Goal: Check status

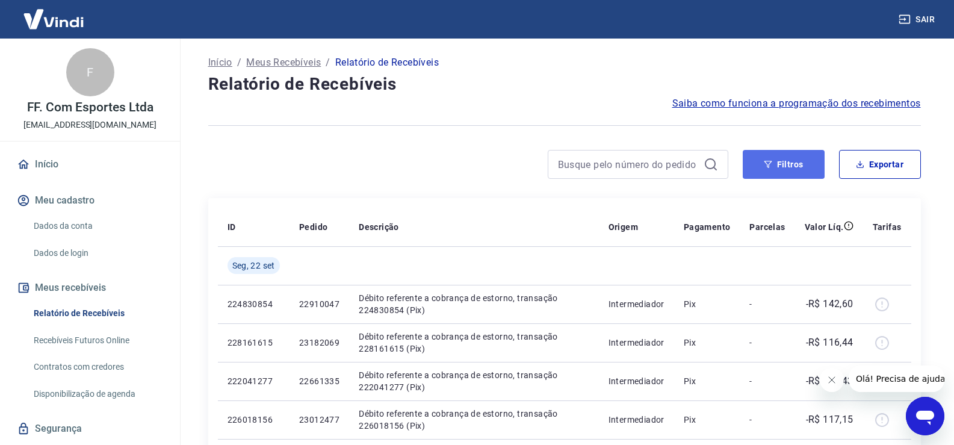
click at [788, 158] on button "Filtros" at bounding box center [784, 164] width 82 height 29
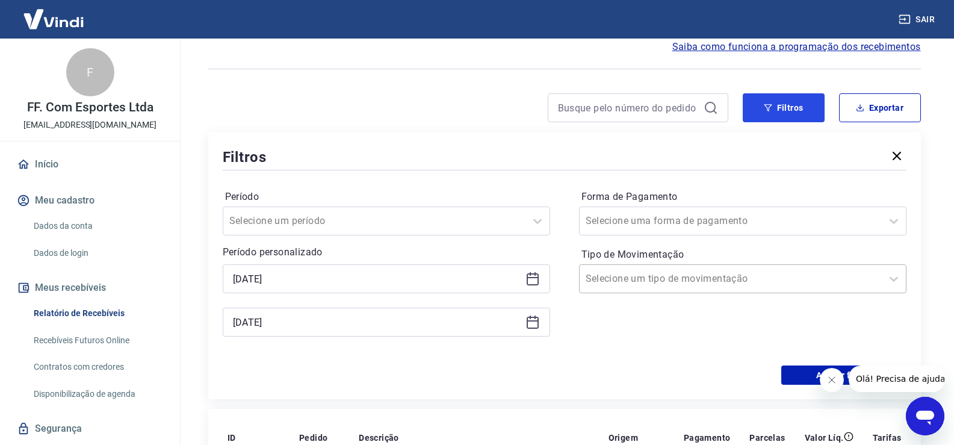
scroll to position [120, 0]
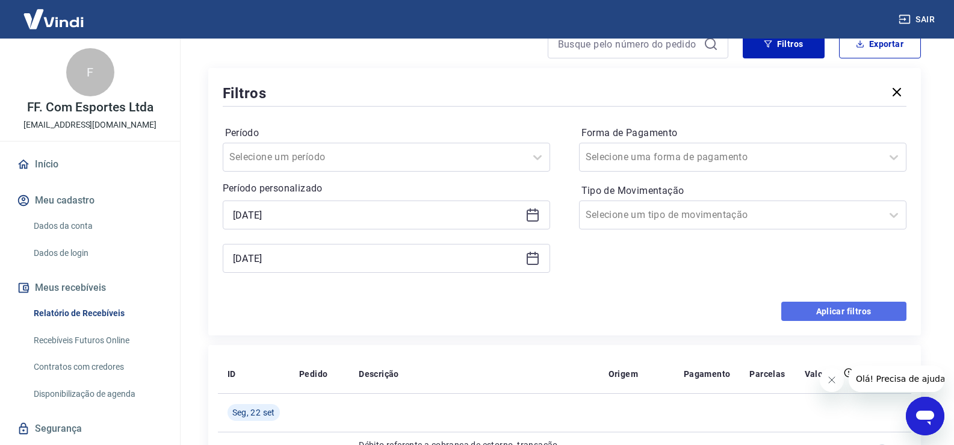
click at [844, 315] on button "Aplicar filtros" at bounding box center [843, 310] width 125 height 19
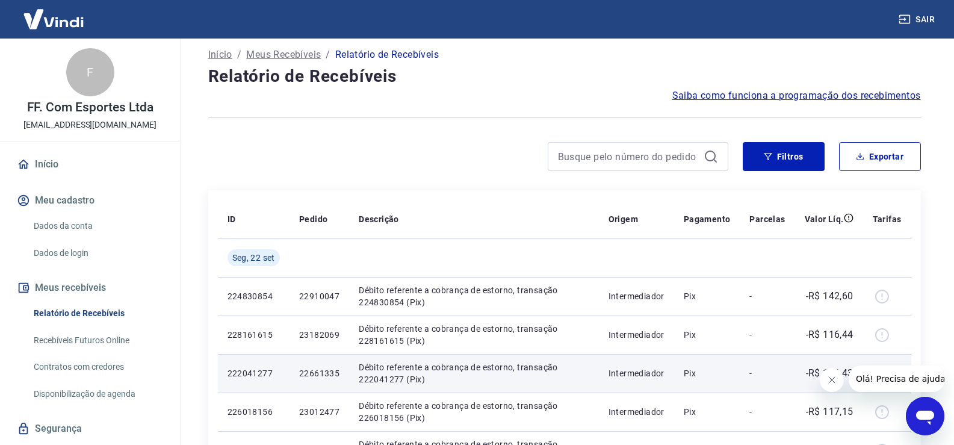
scroll to position [0, 0]
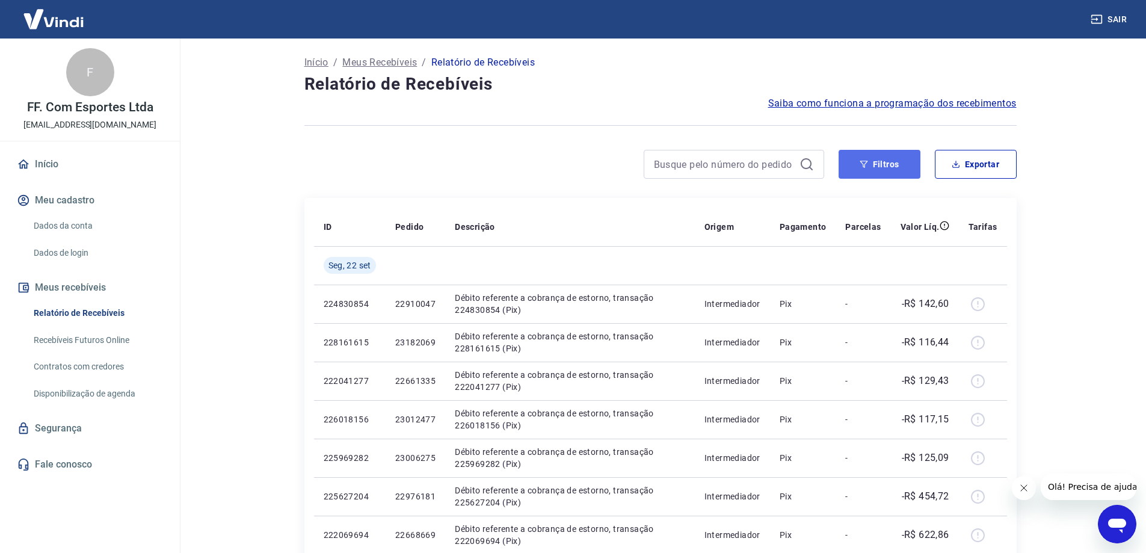
click at [898, 159] on button "Filtros" at bounding box center [880, 164] width 82 height 29
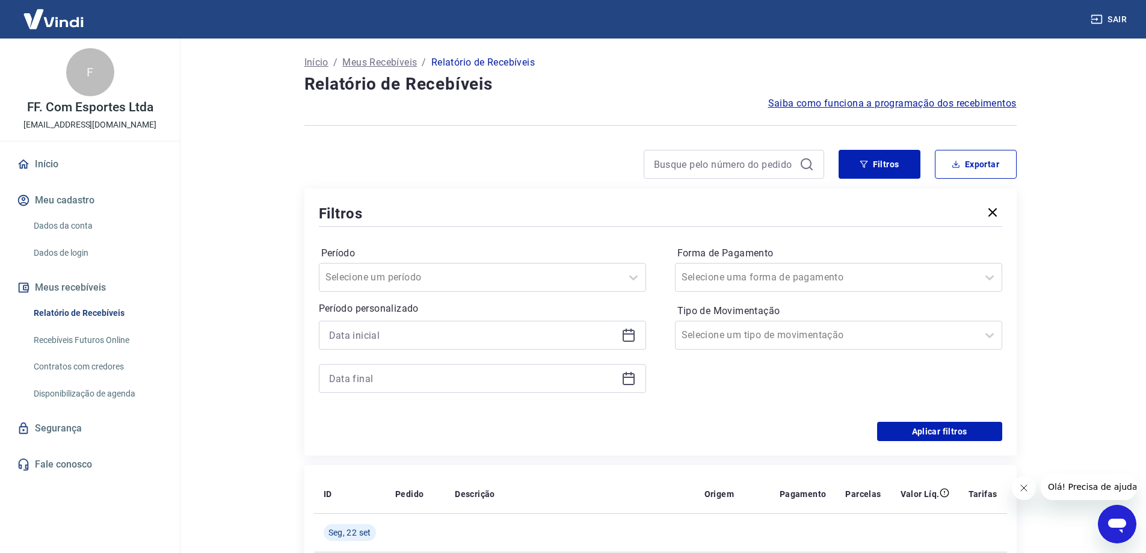
click at [632, 338] on icon at bounding box center [629, 335] width 14 height 14
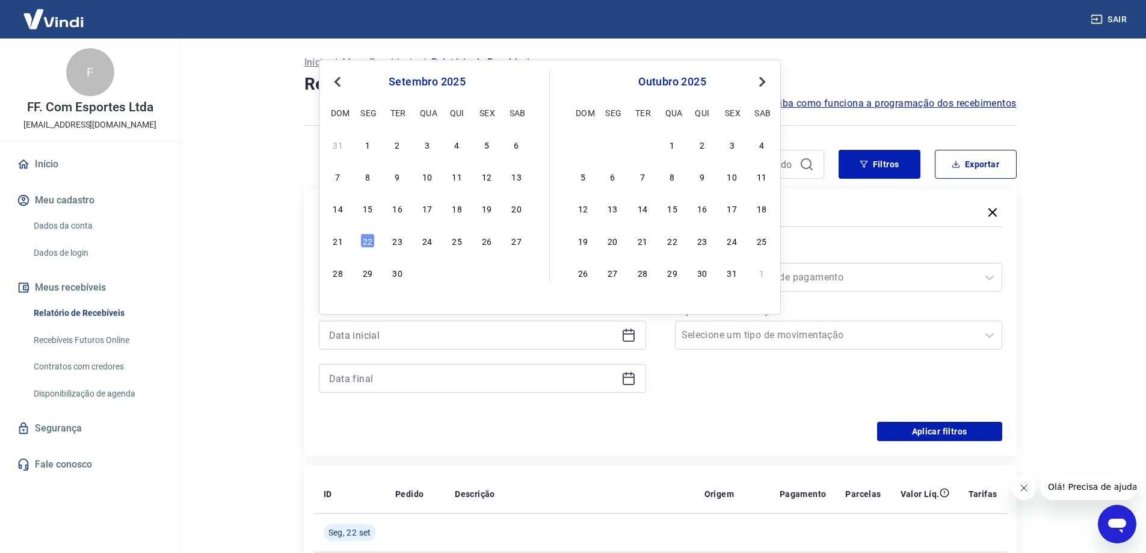
click at [508, 204] on div "14 15 16 17 18 19 20" at bounding box center [427, 208] width 196 height 17
click at [515, 210] on div "20" at bounding box center [517, 208] width 14 height 14
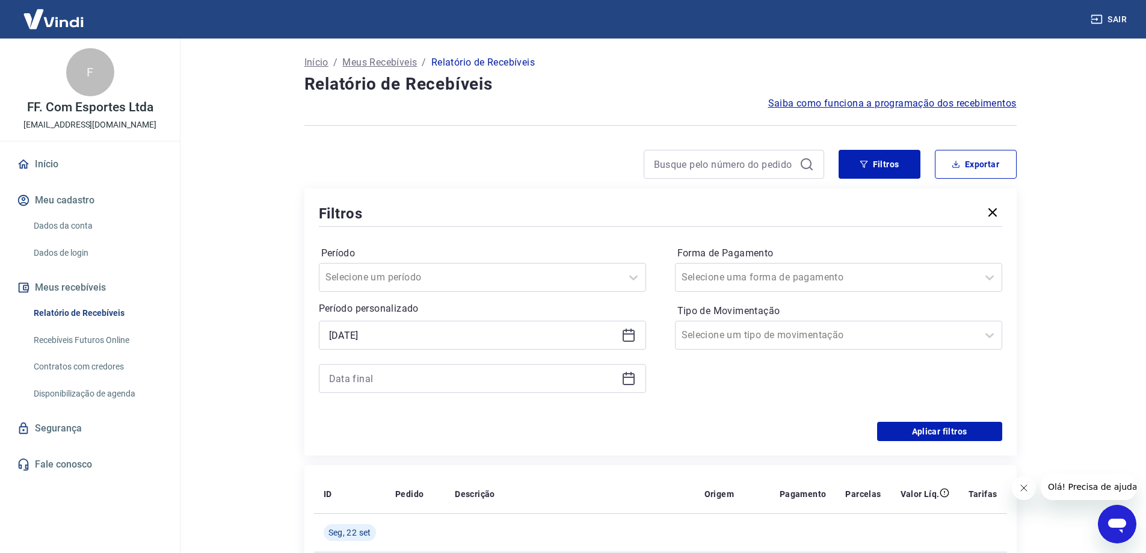
type input "[DATE]"
click at [630, 377] on icon at bounding box center [629, 377] width 12 height 1
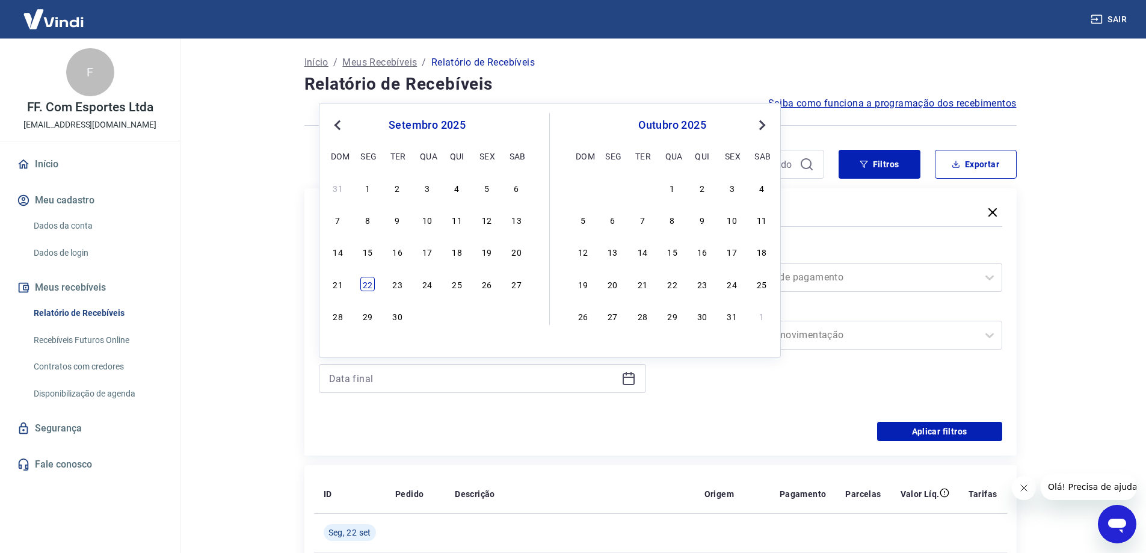
click at [365, 280] on div "22" at bounding box center [367, 284] width 14 height 14
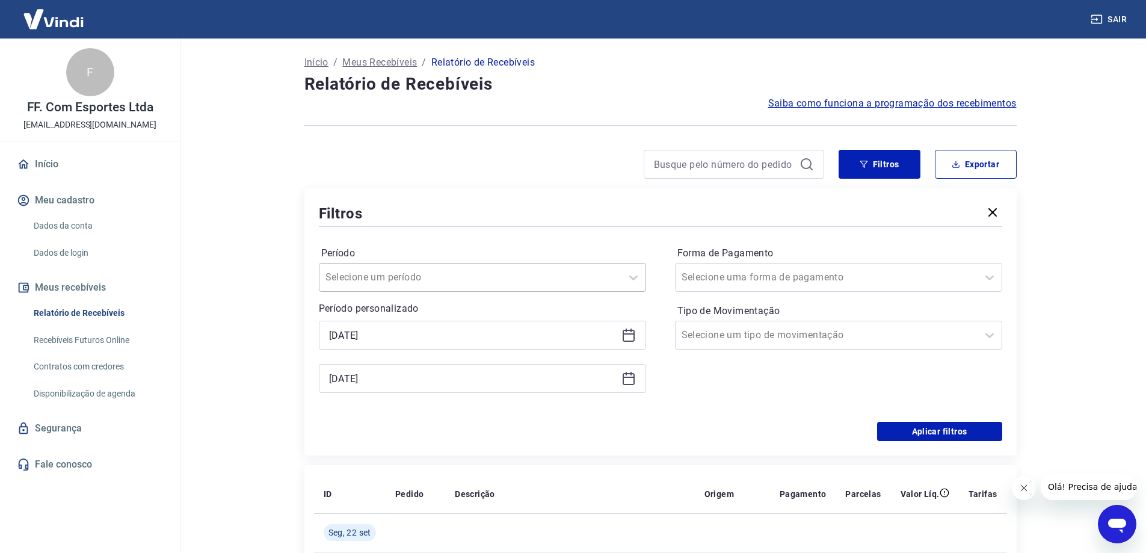
type input "[DATE]"
click at [962, 433] on button "Aplicar filtros" at bounding box center [939, 431] width 125 height 19
